Goal: Check status: Check status

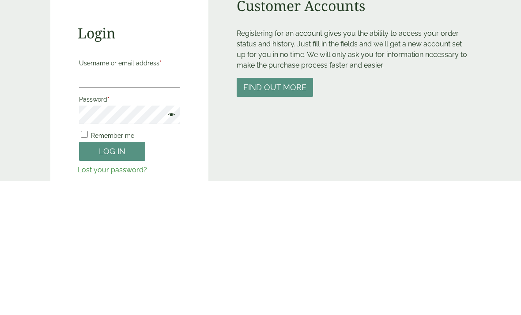
scroll to position [139, 0]
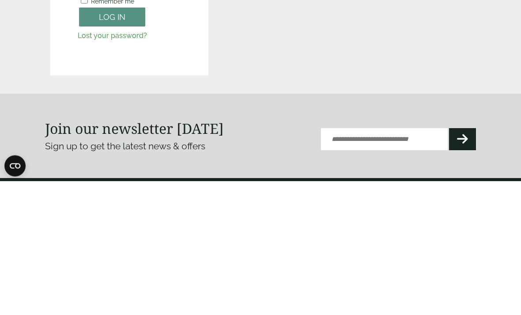
type input "**********"
click at [112, 151] on button "Log in" at bounding box center [112, 151] width 66 height 19
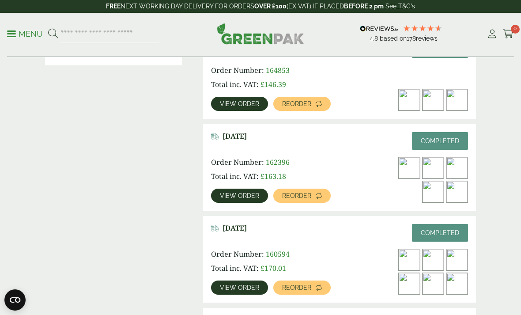
scroll to position [251, 0]
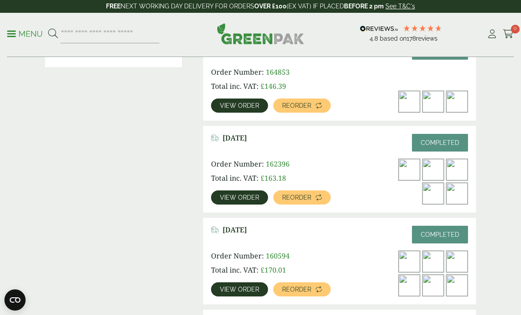
click at [245, 294] on link "View order" at bounding box center [239, 289] width 57 height 14
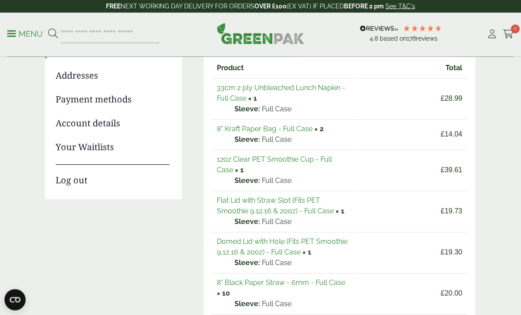
scroll to position [121, 0]
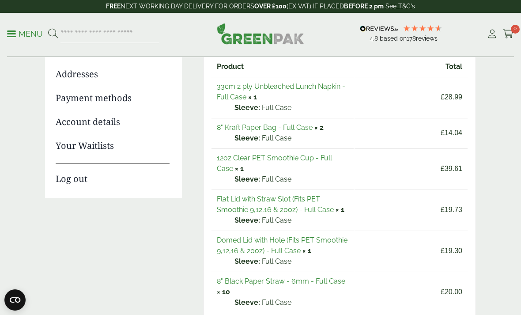
click at [305, 161] on link "12oz Clear PET Smoothie Cup - Full Case" at bounding box center [274, 163] width 115 height 19
